Goal: Obtain resource: Download file/media

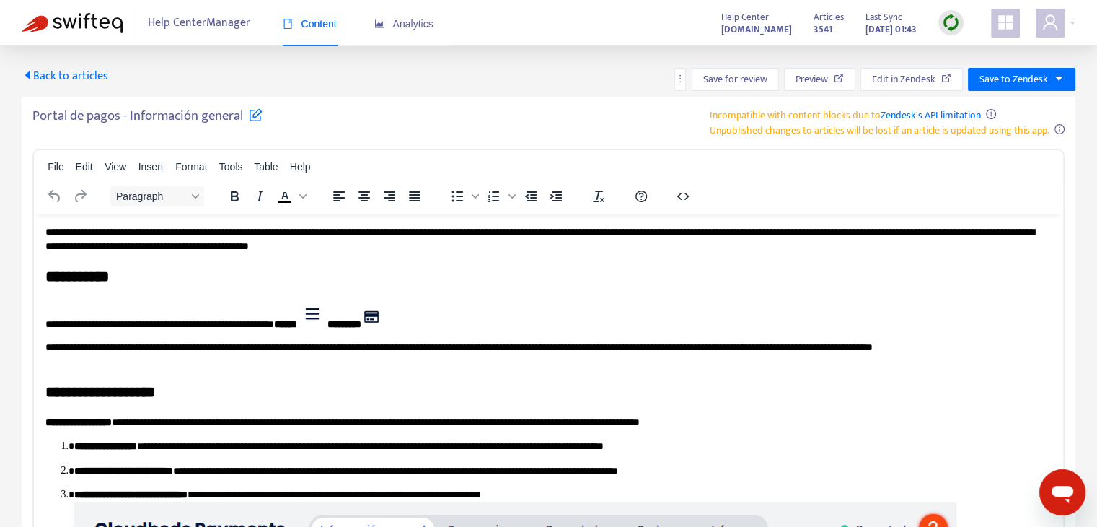
click at [55, 76] on span "Back to articles" at bounding box center [65, 75] width 87 height 19
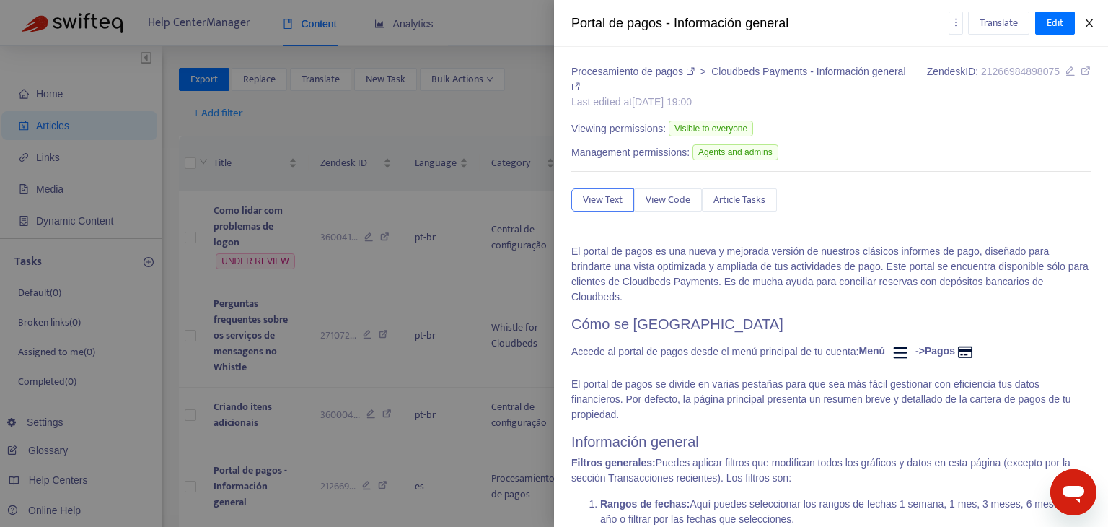
click at [1094, 22] on icon "close" at bounding box center [1090, 23] width 12 height 12
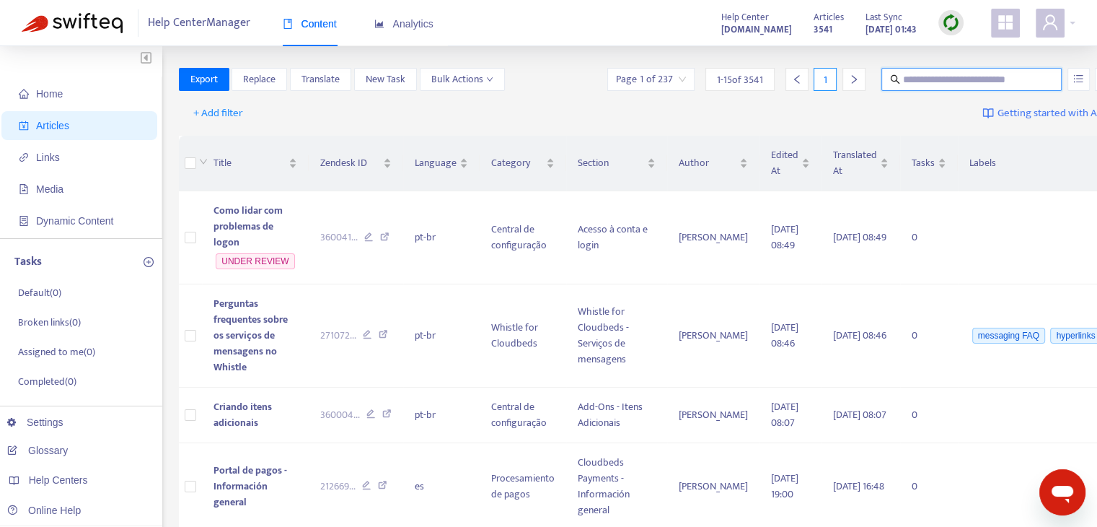
click at [913, 81] on input "text" at bounding box center [972, 79] width 139 height 16
paste input "**********"
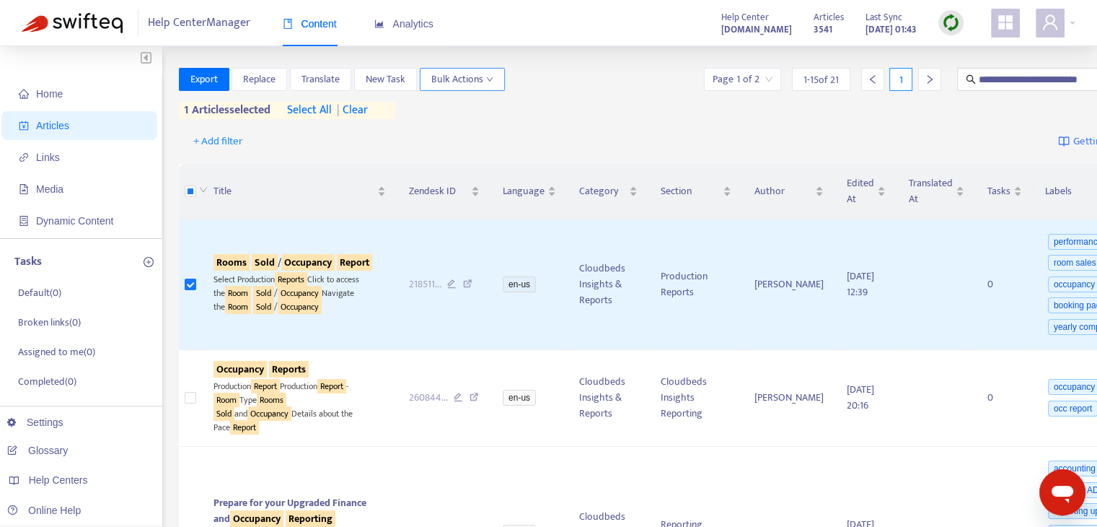
click at [465, 85] on span "Bulk Actions" at bounding box center [462, 79] width 62 height 16
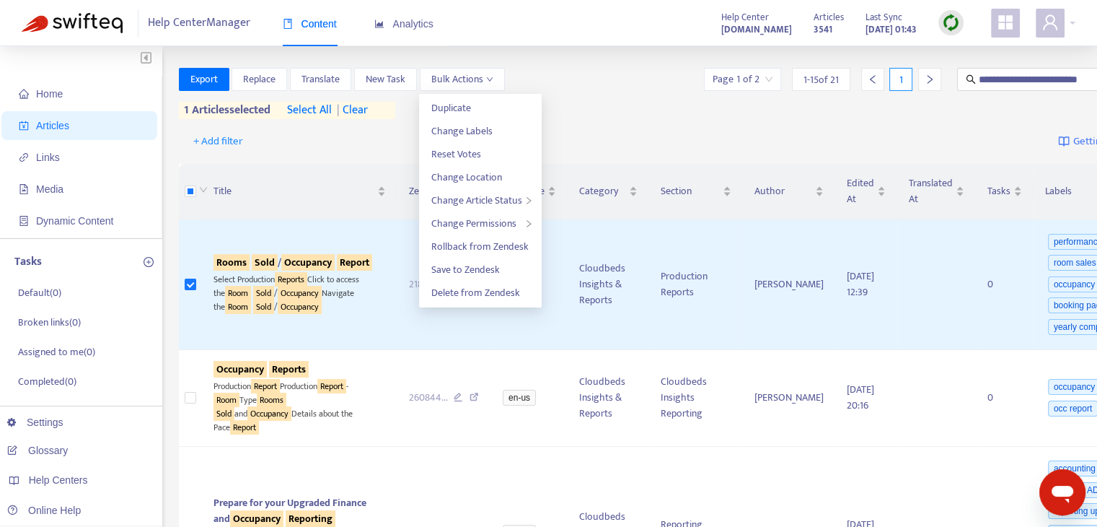
click at [592, 120] on div "**********" at bounding box center [690, 96] width 1023 height 57
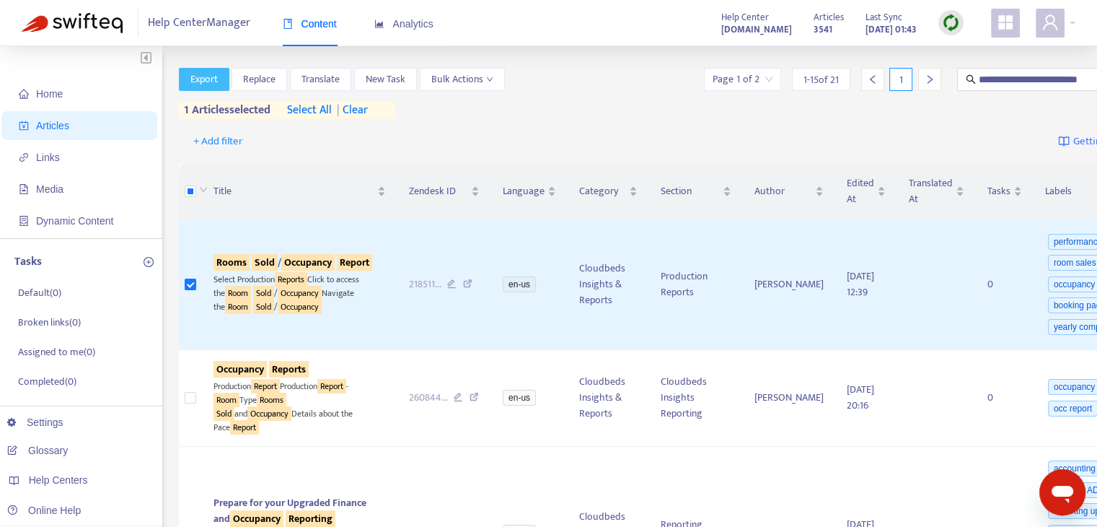
click at [226, 87] on button "Export" at bounding box center [204, 79] width 51 height 23
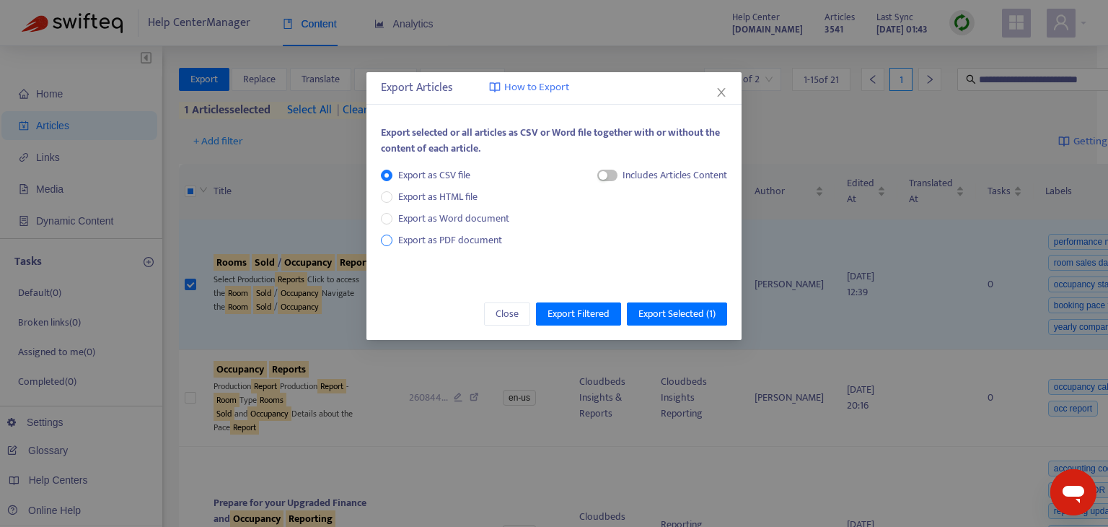
click at [488, 241] on span "Export as PDF document" at bounding box center [450, 240] width 104 height 17
click at [699, 318] on span "Export Selected ( 1 )" at bounding box center [676, 314] width 77 height 16
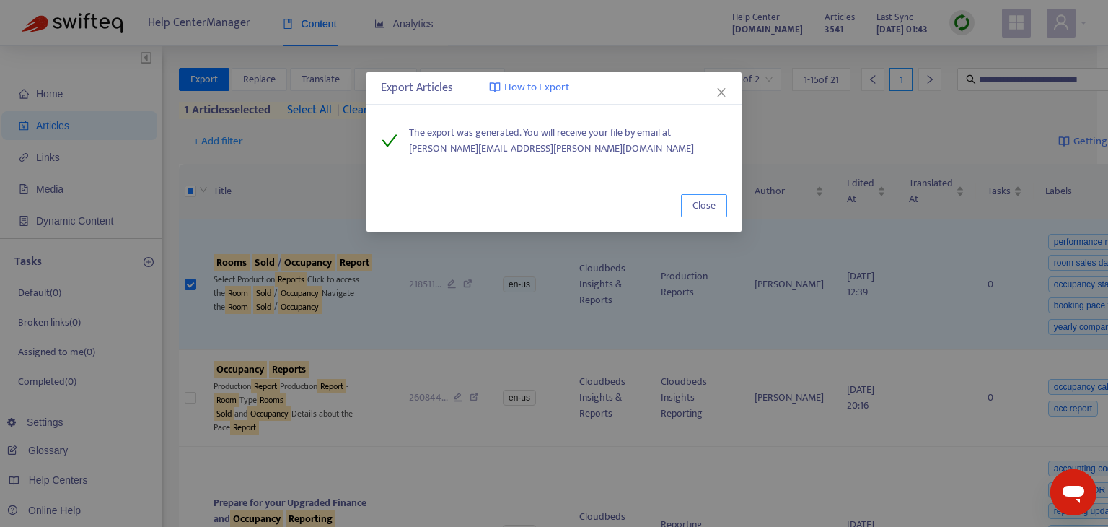
click at [706, 208] on span "Close" at bounding box center [704, 206] width 23 height 16
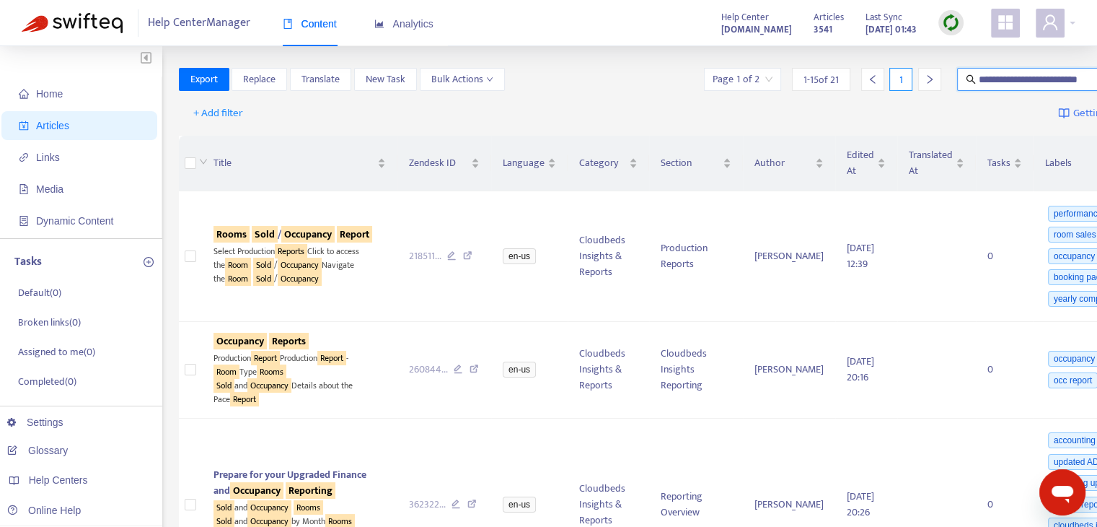
drag, startPoint x: 925, startPoint y: 82, endPoint x: 821, endPoint y: 82, distance: 103.9
click at [821, 82] on div "**********" at bounding box center [951, 79] width 500 height 23
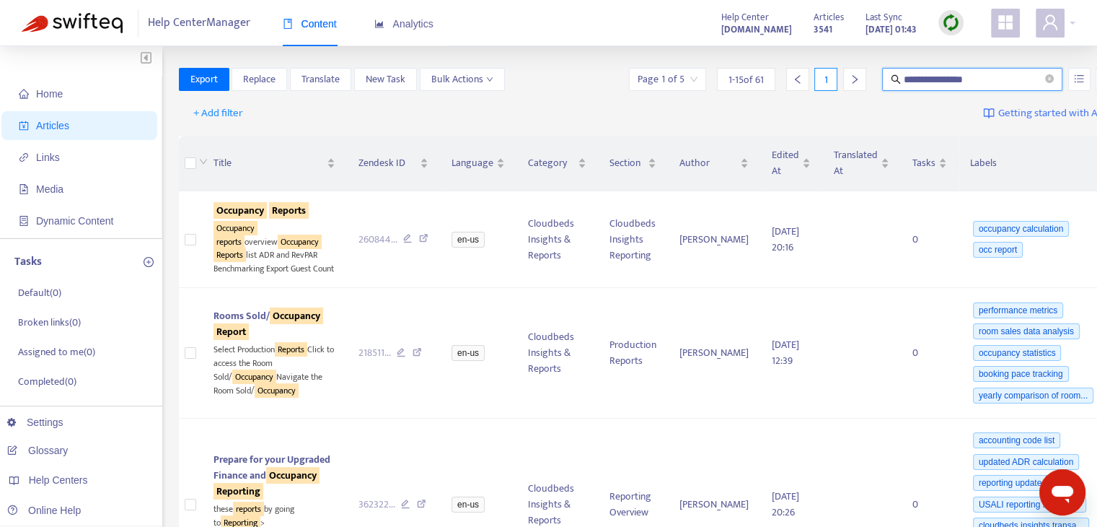
type input "**********"
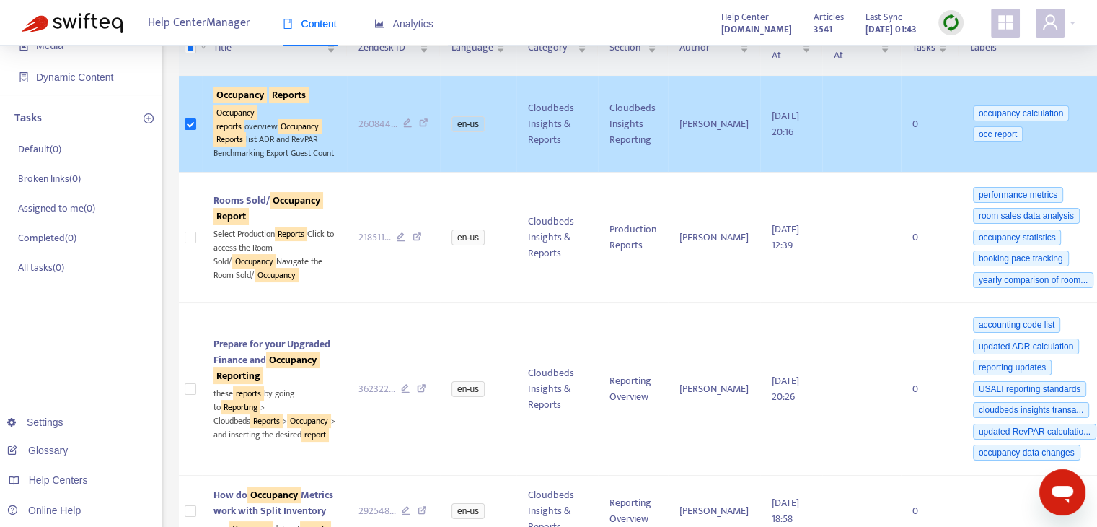
scroll to position [144, 0]
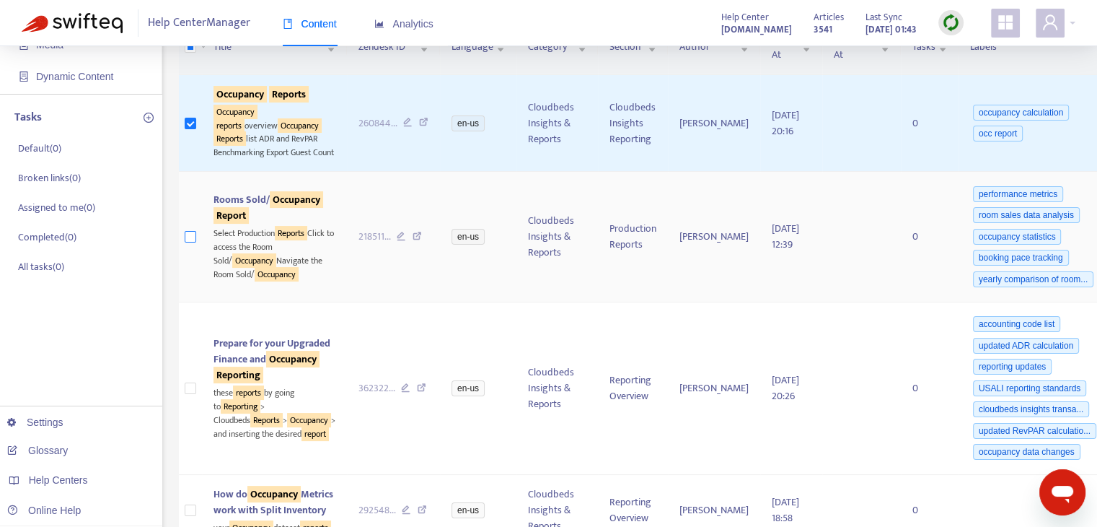
click at [187, 245] on label at bounding box center [191, 237] width 12 height 16
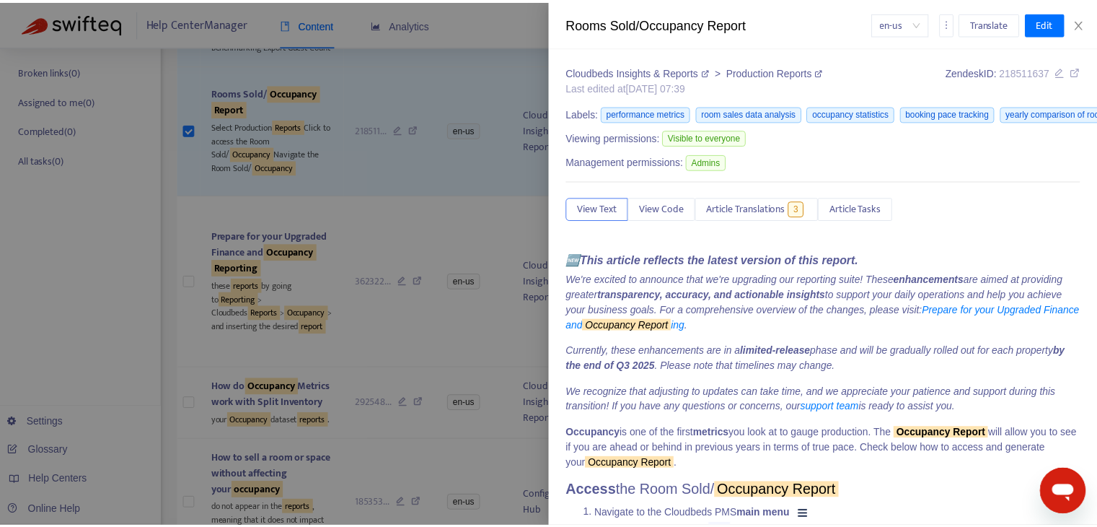
scroll to position [289, 0]
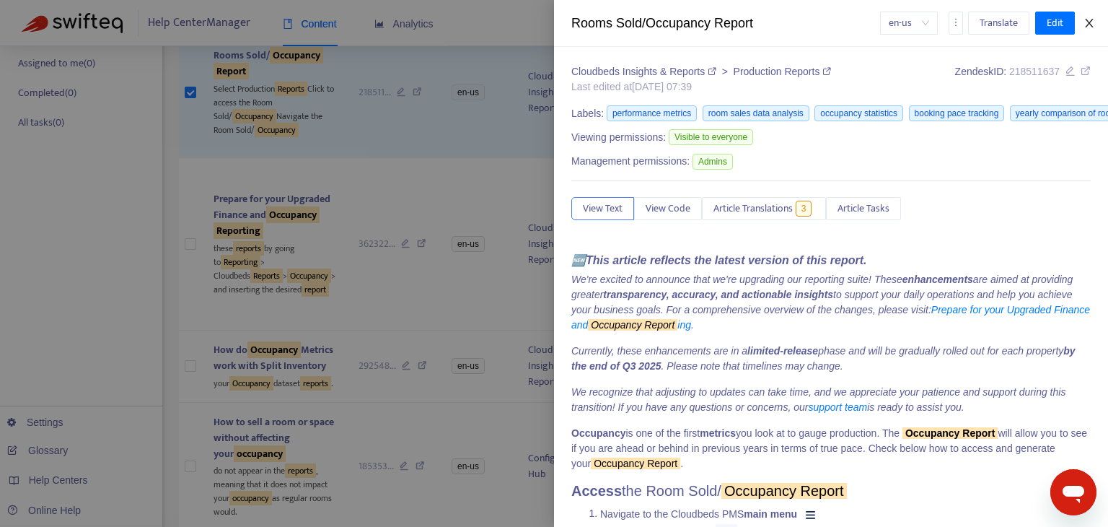
drag, startPoint x: 1091, startPoint y: 22, endPoint x: 1084, endPoint y: 28, distance: 9.2
click at [1091, 23] on icon "close" at bounding box center [1090, 23] width 12 height 12
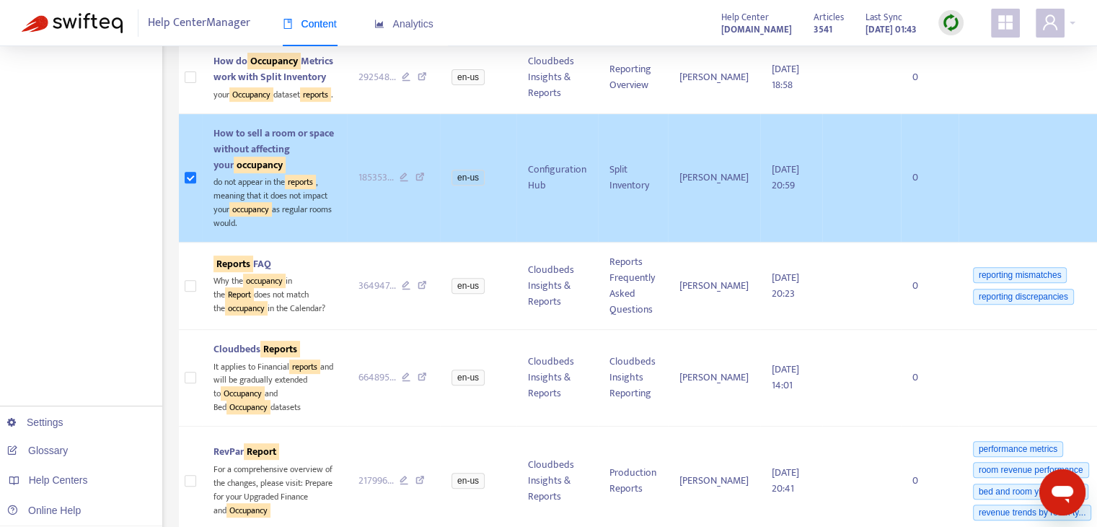
scroll to position [721, 0]
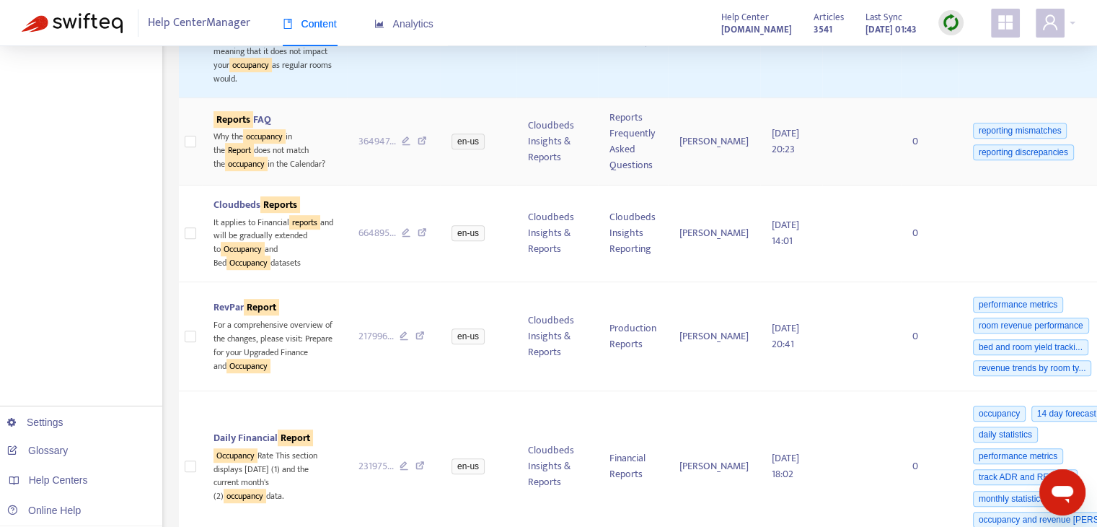
click at [196, 185] on td at bounding box center [190, 141] width 23 height 87
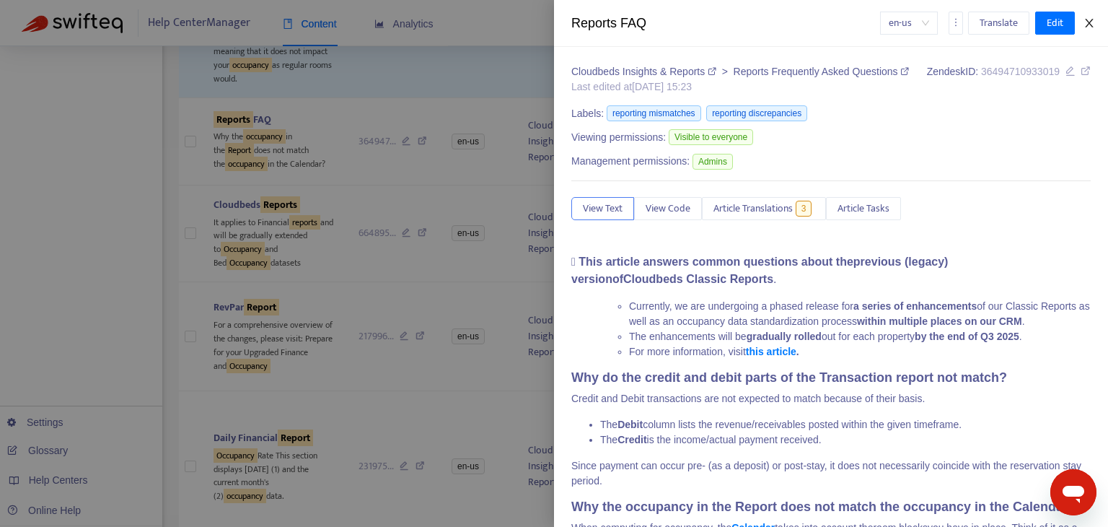
click at [1096, 25] on button "Close" at bounding box center [1089, 24] width 20 height 14
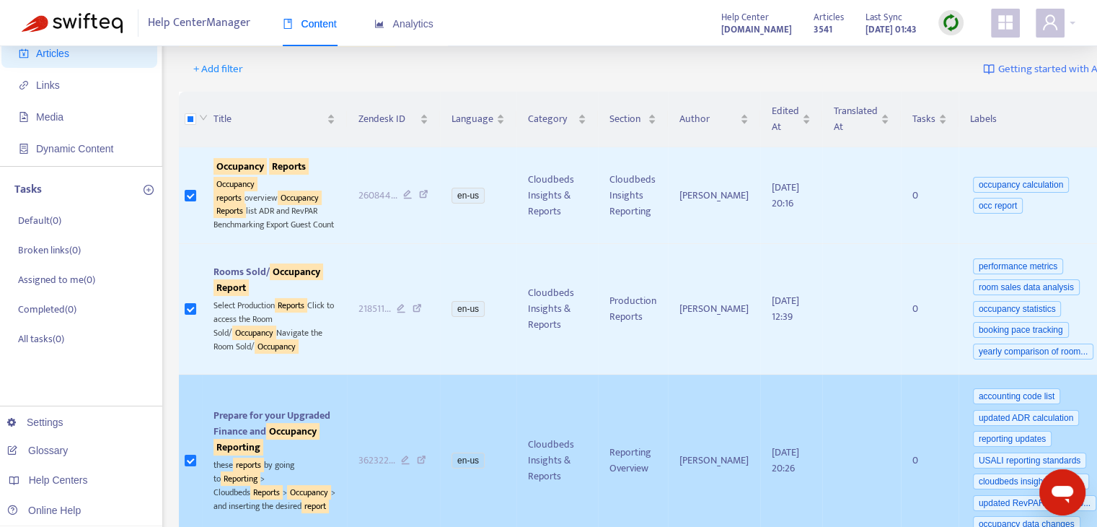
scroll to position [0, 0]
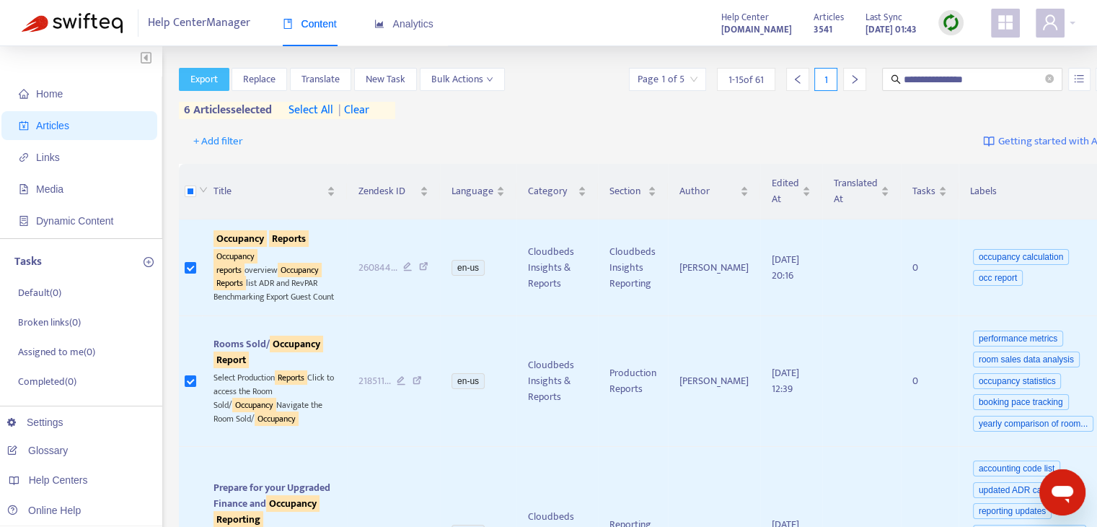
click at [211, 76] on span "Export" at bounding box center [203, 79] width 27 height 16
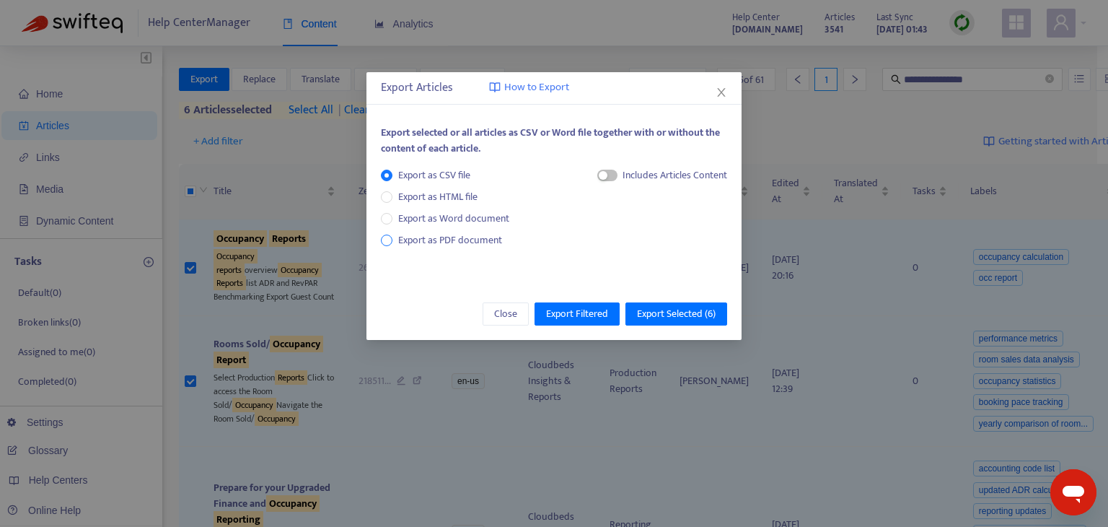
click at [476, 245] on span "Export as PDF document" at bounding box center [450, 240] width 104 height 17
click at [707, 306] on span "Export Selected ( 6 )" at bounding box center [676, 314] width 79 height 16
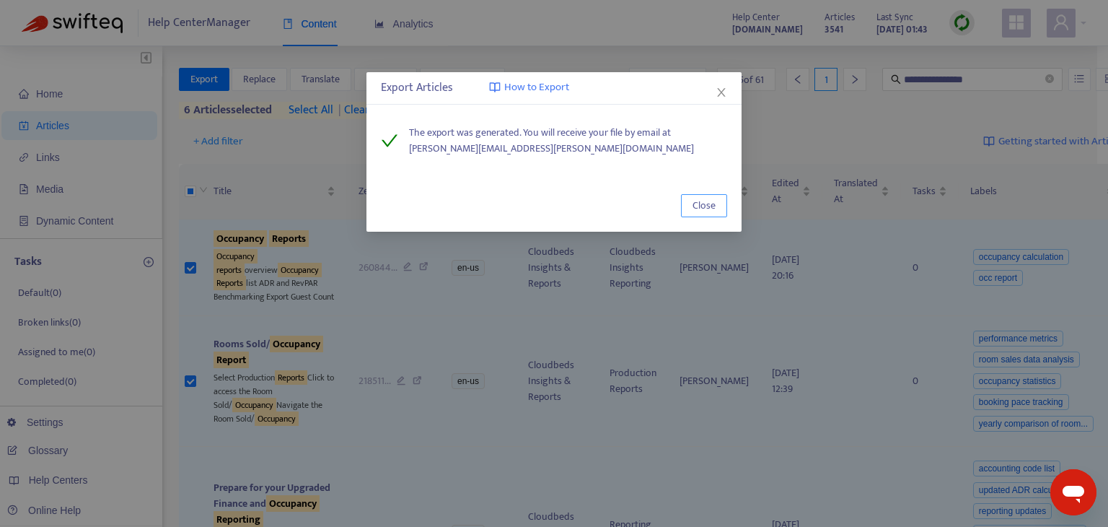
click at [706, 201] on span "Close" at bounding box center [704, 206] width 23 height 16
